Goal: Information Seeking & Learning: Learn about a topic

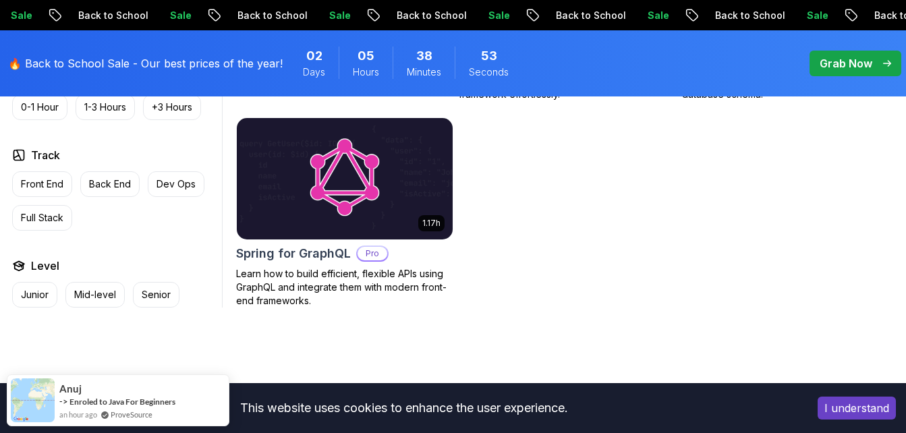
scroll to position [1225, 0]
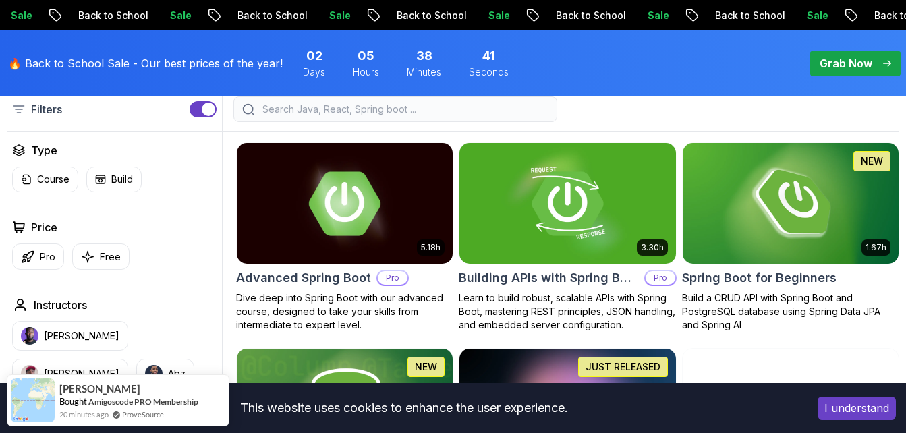
scroll to position [371, 0]
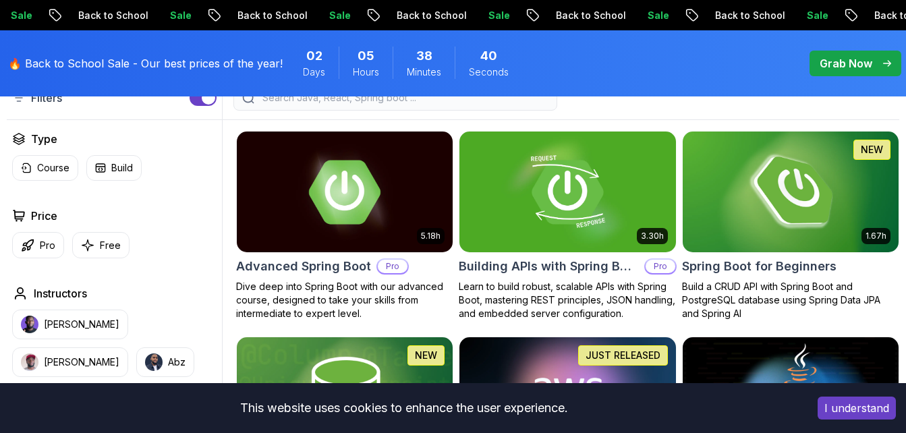
click at [819, 168] on img at bounding box center [791, 192] width 227 height 127
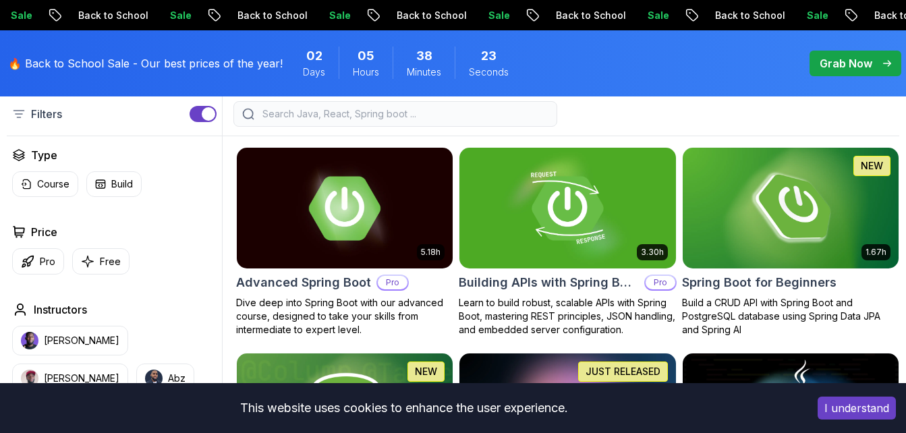
scroll to position [371, 0]
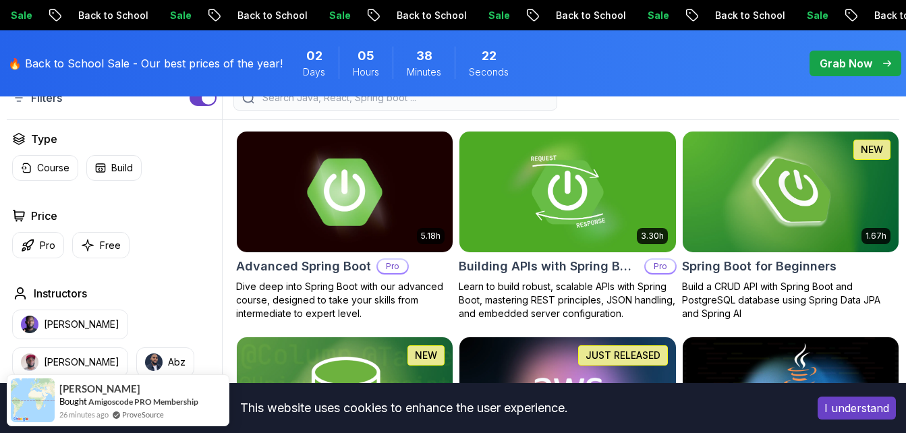
click at [326, 196] on img at bounding box center [344, 192] width 227 height 127
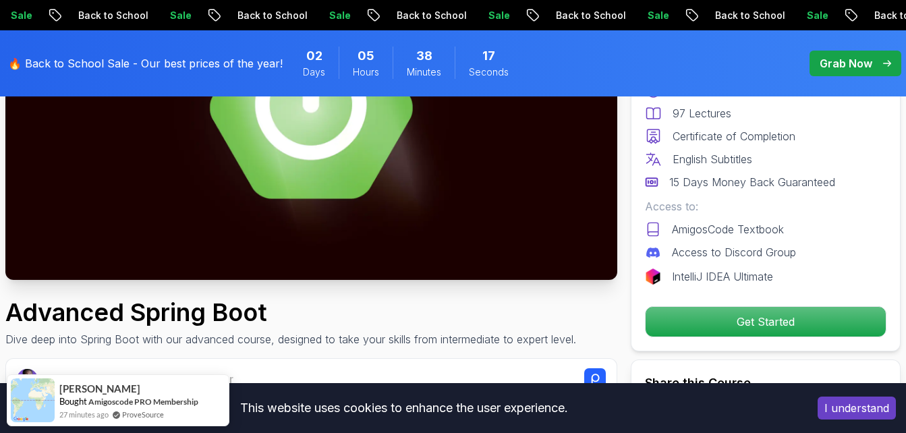
scroll to position [252, 0]
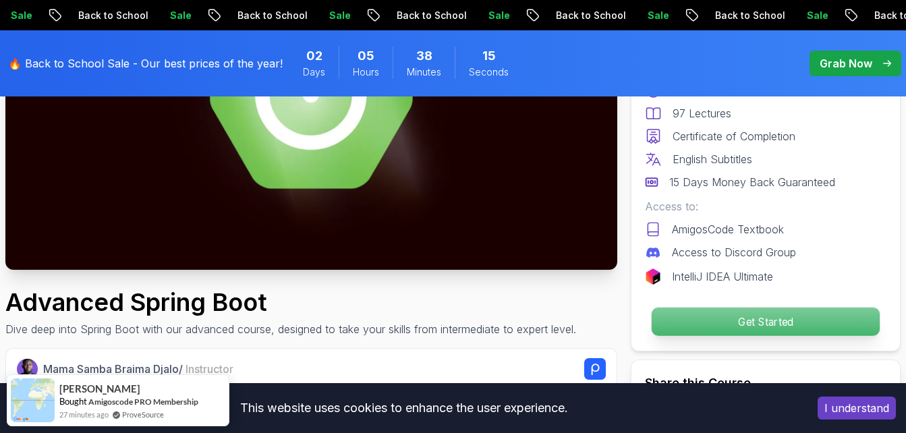
click at [799, 317] on p "Get Started" at bounding box center [766, 322] width 228 height 28
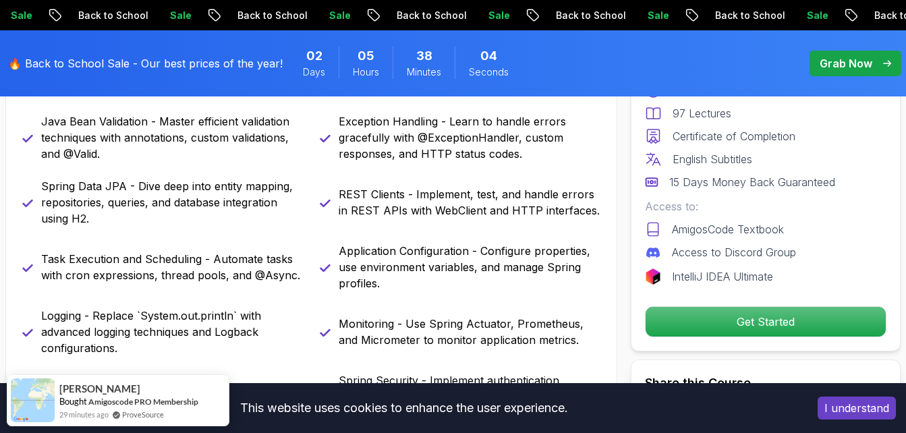
scroll to position [383, 0]
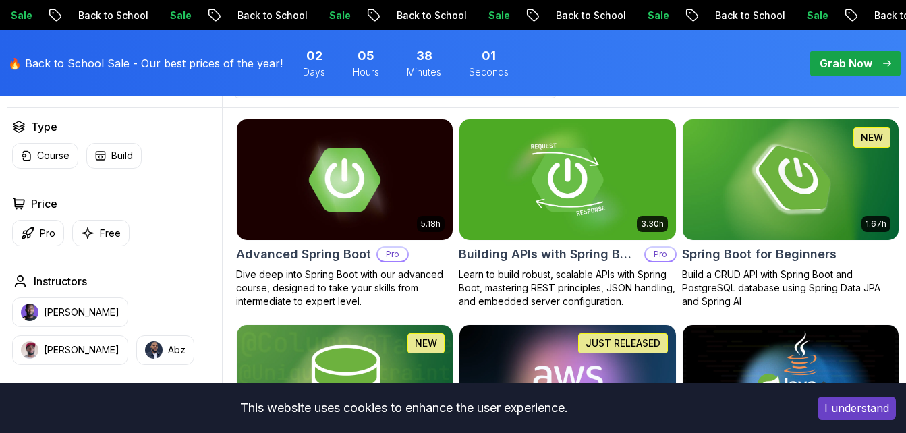
scroll to position [371, 0]
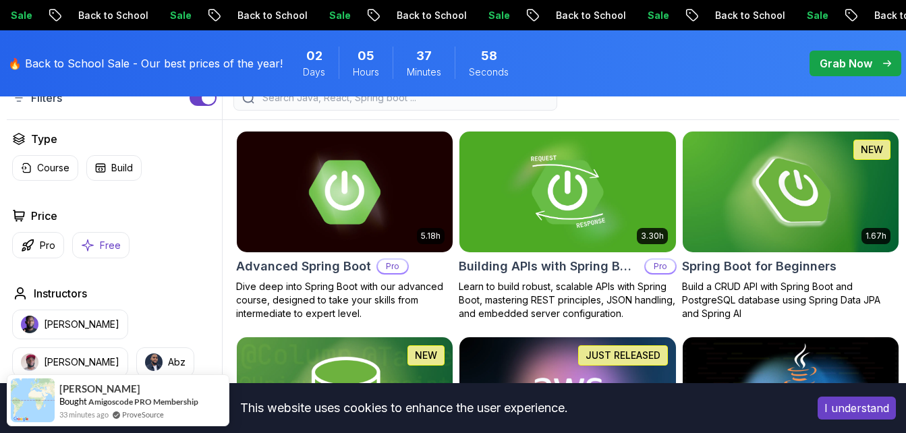
click at [94, 245] on button "Free" at bounding box center [100, 245] width 57 height 26
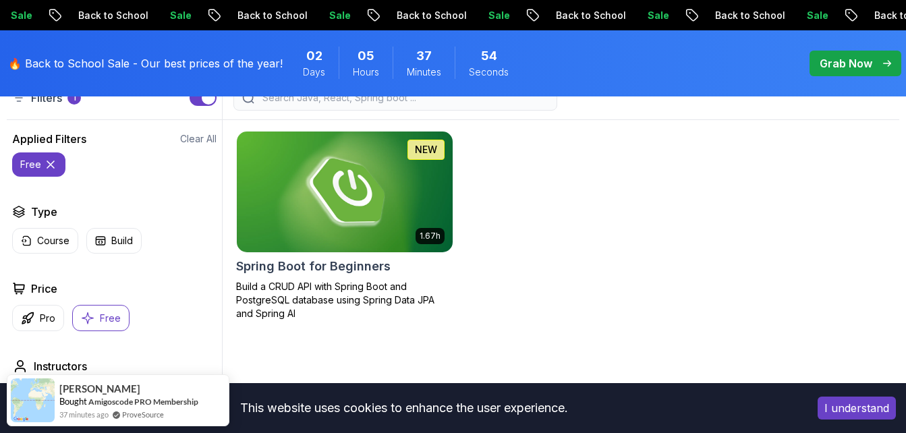
click at [551, 221] on div "1.67h NEW Spring Boot for Beginners Build a CRUD API with Spring Boot and Postg…" at bounding box center [567, 226] width 663 height 190
click at [544, 16] on p "Back to School" at bounding box center [590, 15] width 92 height 13
click at [545, 16] on p "Back to School" at bounding box center [591, 15] width 92 height 13
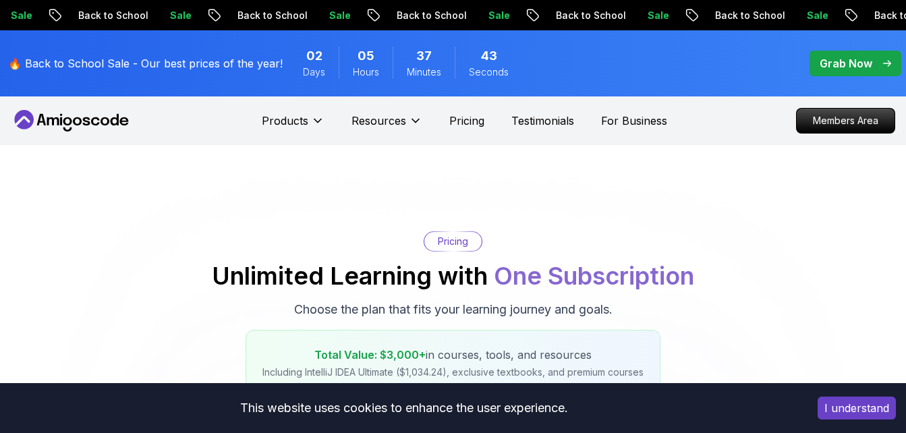
click at [199, 7] on div "Sale Back to School Sale Back to School Sale Back to School Sale Back to School…" at bounding box center [453, 15] width 906 height 30
click at [476, 13] on p "Sale" at bounding box center [497, 15] width 43 height 13
click at [312, 61] on span "02" at bounding box center [314, 56] width 16 height 19
click at [312, 115] on icon at bounding box center [317, 120] width 13 height 13
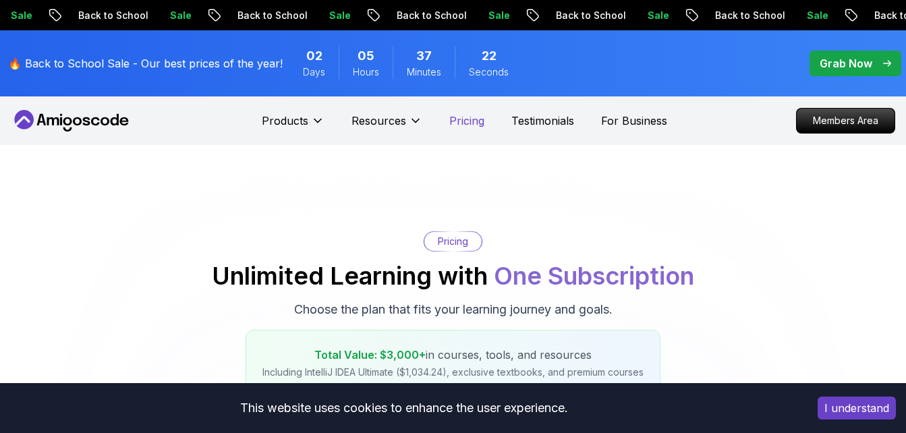
click at [463, 128] on p "Pricing" at bounding box center [466, 121] width 35 height 16
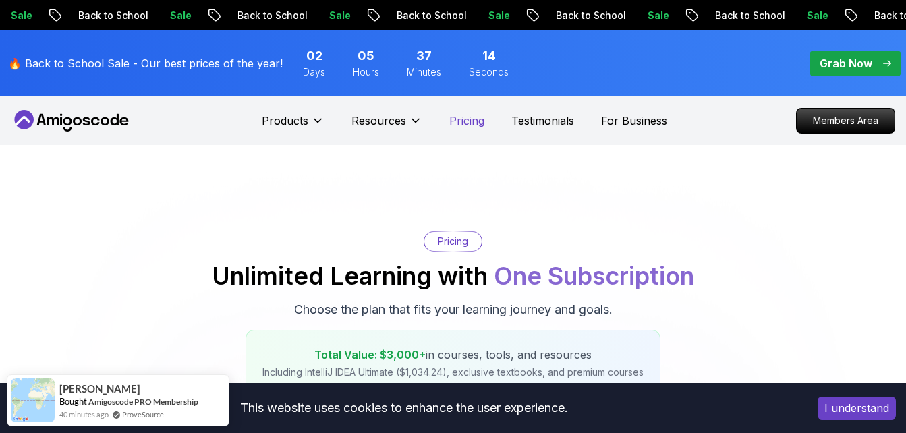
click at [462, 117] on p "Pricing" at bounding box center [466, 121] width 35 height 16
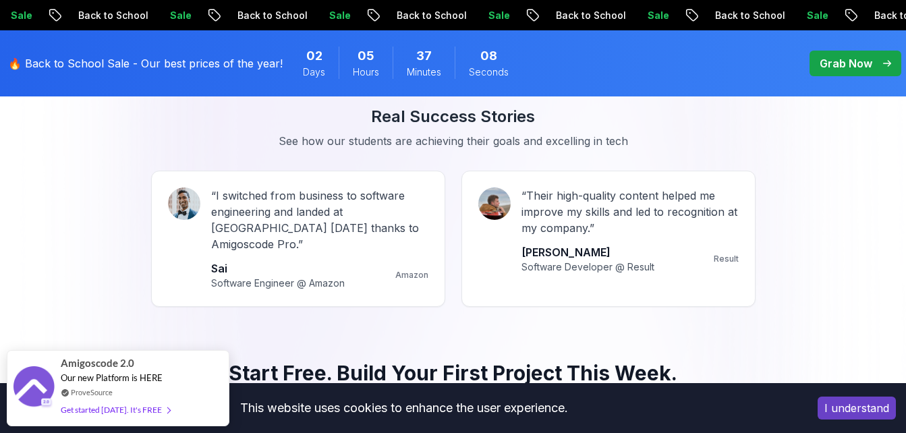
scroll to position [1766, 0]
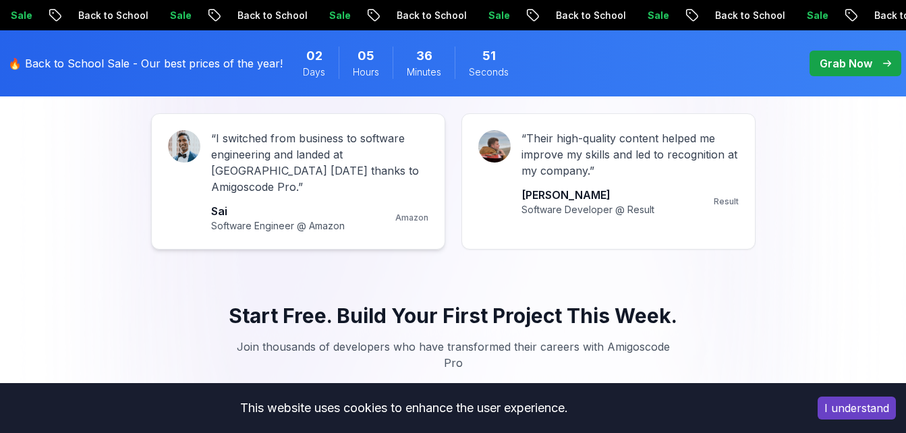
click at [314, 219] on p "Software Engineer @ Amazon" at bounding box center [278, 225] width 134 height 13
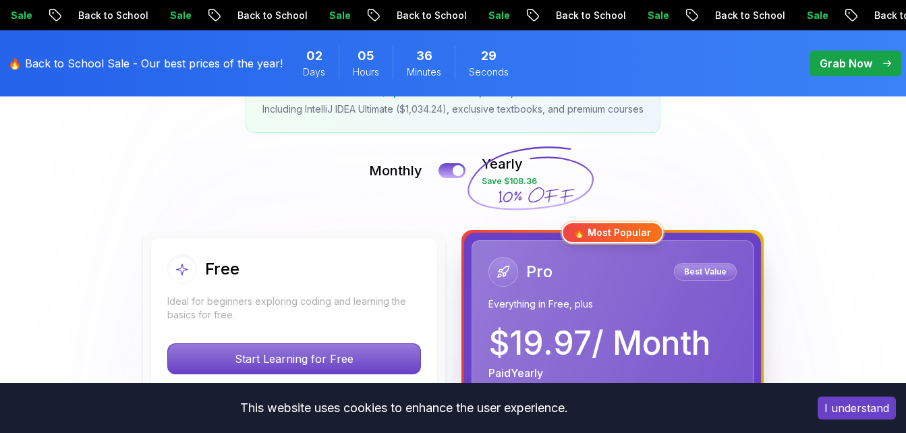
scroll to position [0, 0]
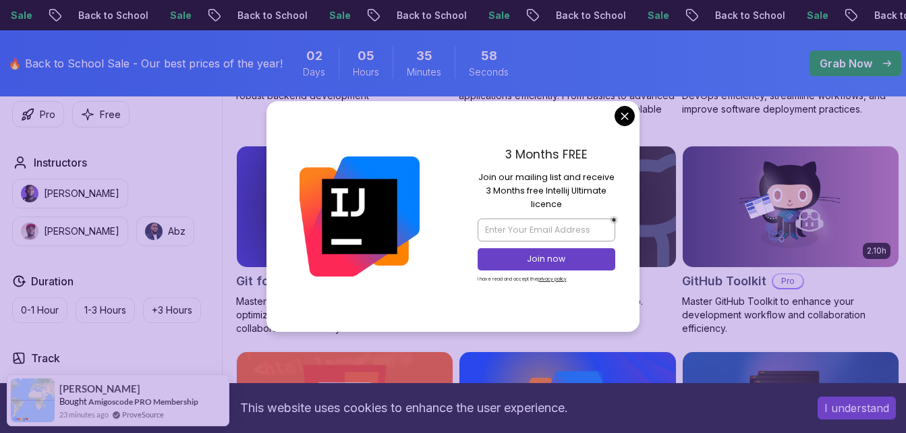
scroll to position [1421, 0]
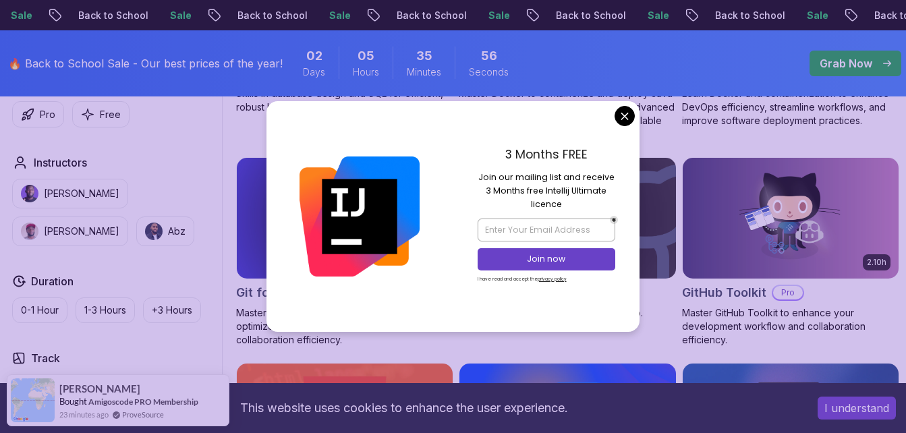
drag, startPoint x: 635, startPoint y: 107, endPoint x: 620, endPoint y: 110, distance: 15.2
click at [620, 110] on div "3 Months FREE Join our mailing list and receive 3 Months free Intellij Ultimate…" at bounding box center [454, 216] width 374 height 231
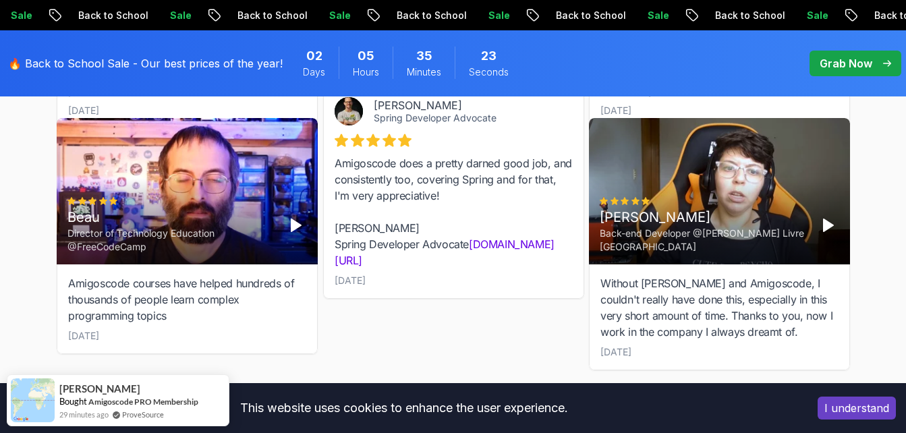
scroll to position [0, 0]
